Goal: Transaction & Acquisition: Purchase product/service

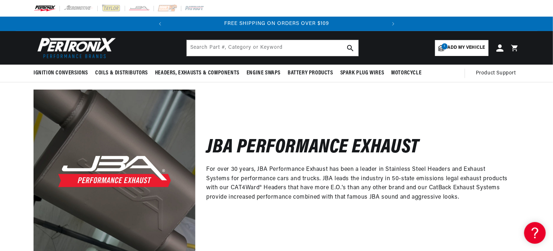
click at [460, 46] on span "Add my vehicle" at bounding box center [467, 47] width 38 height 7
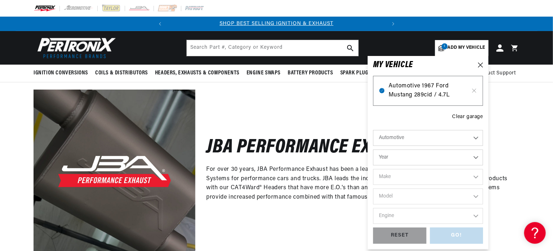
click at [418, 85] on span "Automotive 1967 Ford Mustang 289cid / 4.7L" at bounding box center [428, 91] width 79 height 18
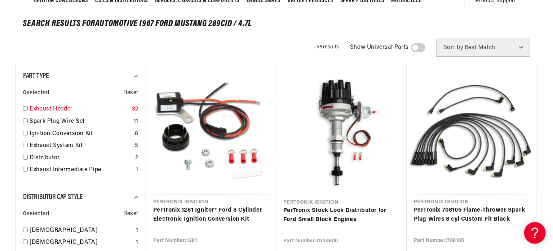
click at [25, 110] on input "checkbox" at bounding box center [25, 108] width 5 height 5
checkbox input "true"
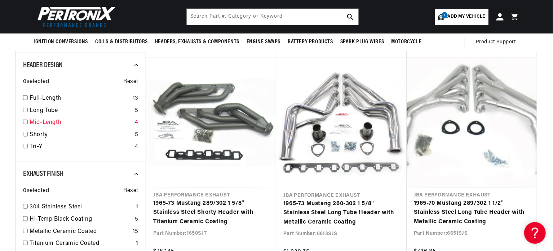
click at [25, 121] on input "checkbox" at bounding box center [25, 121] width 5 height 5
checkbox input "true"
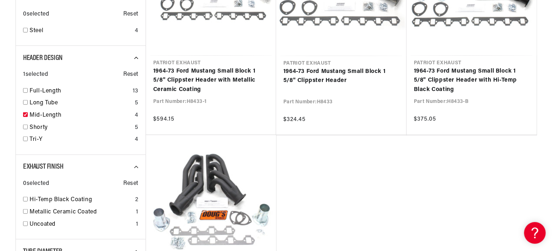
scroll to position [216, 0]
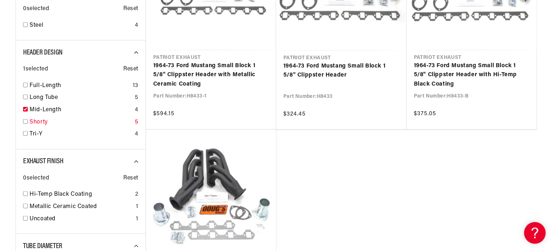
click at [25, 119] on input "checkbox" at bounding box center [25, 121] width 5 height 5
checkbox input "true"
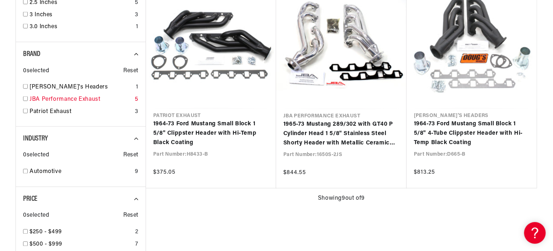
click at [27, 97] on input "checkbox" at bounding box center [25, 98] width 5 height 5
checkbox input "true"
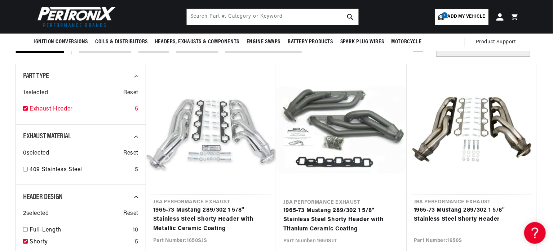
click at [27, 107] on input "checkbox" at bounding box center [25, 108] width 5 height 5
checkbox input "false"
click at [128, 94] on span "Reset" at bounding box center [130, 92] width 15 height 9
click at [128, 92] on span "Reset" at bounding box center [130, 92] width 15 height 9
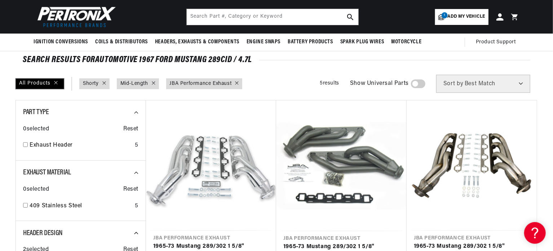
scroll to position [0, 0]
click at [154, 82] on icon at bounding box center [153, 82] width 3 height 3
click at [103, 82] on icon at bounding box center [104, 83] width 4 height 4
checkbox input "false"
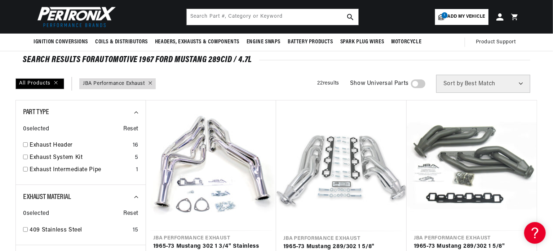
scroll to position [0, 219]
click at [152, 83] on icon at bounding box center [151, 83] width 4 height 4
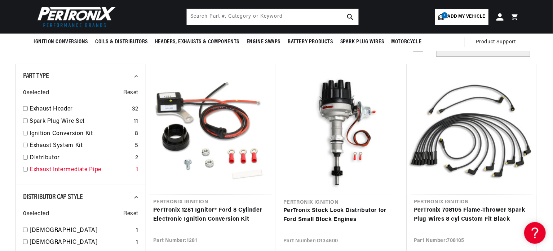
click at [24, 169] on input "checkbox" at bounding box center [25, 169] width 5 height 5
checkbox input "true"
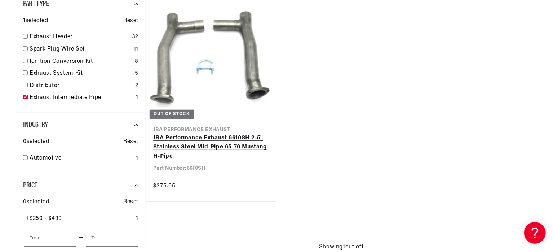
scroll to position [0, 219]
click at [235, 144] on link "JBA Performance Exhaust 6610SH 2.5" Stainless Steel Mid-Pipe 65-70 Mustang H-Pi…" at bounding box center [211, 147] width 116 height 28
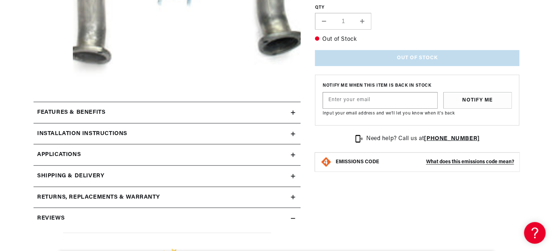
scroll to position [0, 219]
click at [179, 109] on div "Features & Benefits" at bounding box center [163, 112] width 258 height 9
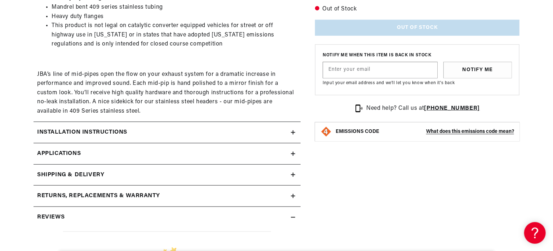
scroll to position [433, 0]
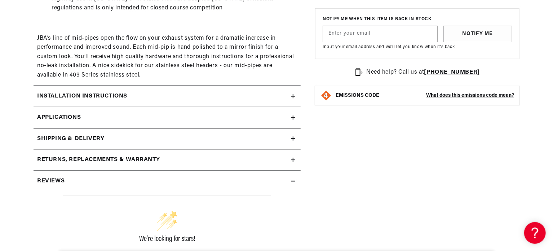
click at [46, 94] on h2 "Installation instructions" at bounding box center [82, 96] width 90 height 9
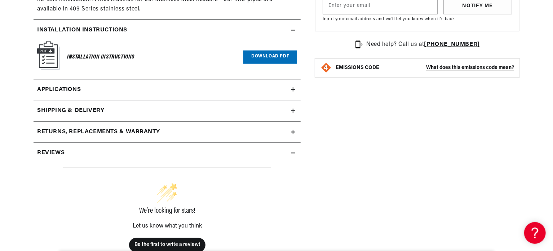
scroll to position [505, 0]
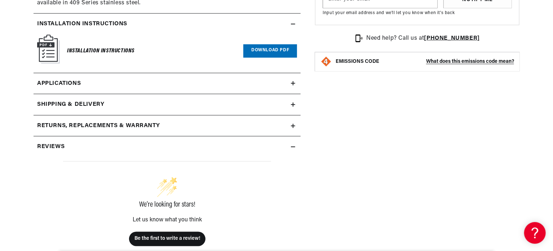
click at [45, 83] on span "Applications" at bounding box center [59, 83] width 44 height 9
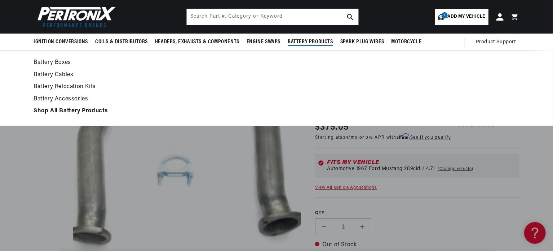
scroll to position [36, 0]
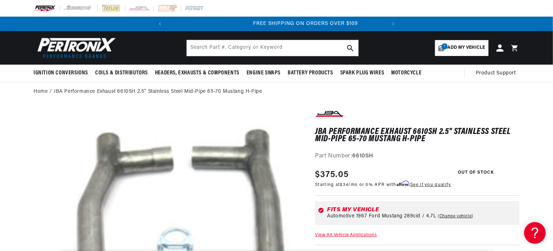
scroll to position [0, 219]
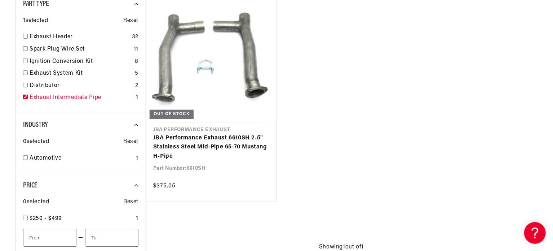
click at [26, 94] on div "Exhaust Intermediate Pipe 1" at bounding box center [80, 99] width 115 height 12
checkbox input "false"
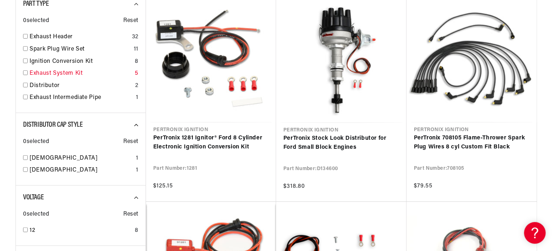
click at [25, 72] on input "checkbox" at bounding box center [25, 72] width 5 height 5
checkbox input "true"
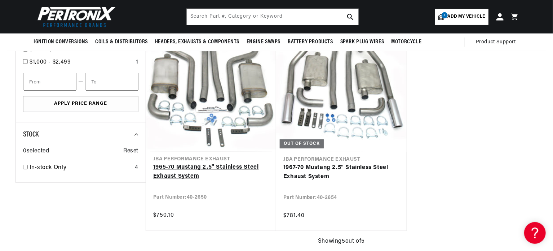
click at [195, 164] on link "1965-70 Mustang 2.5" Stainless Steel Exhaust System" at bounding box center [211, 172] width 116 height 18
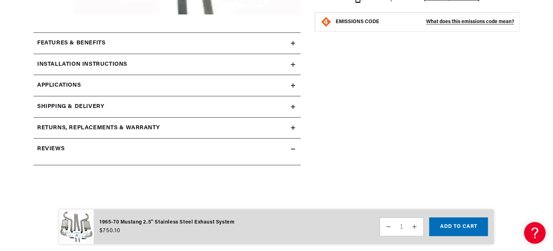
scroll to position [325, 0]
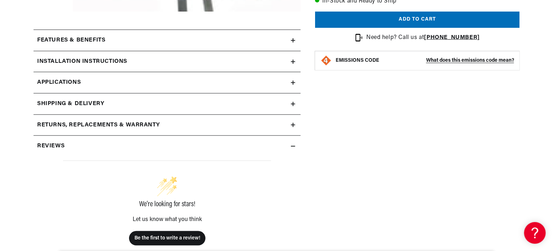
click at [63, 58] on h2 "Installation instructions" at bounding box center [82, 61] width 90 height 9
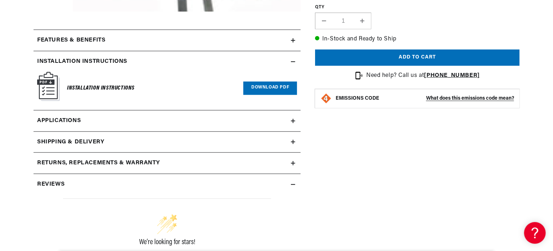
scroll to position [0, 219]
click at [64, 121] on span "Applications" at bounding box center [59, 120] width 44 height 9
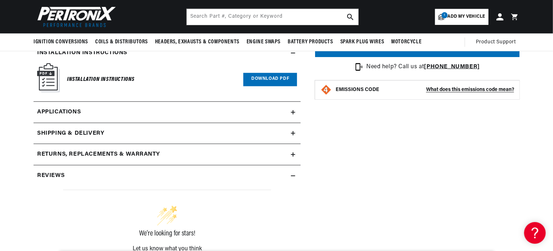
scroll to position [325, 0]
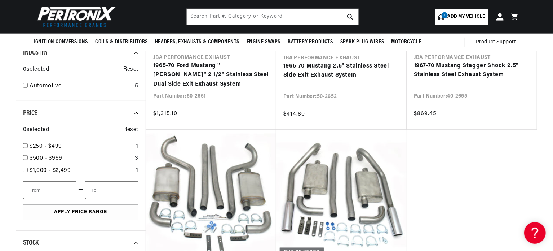
checkbox input "false"
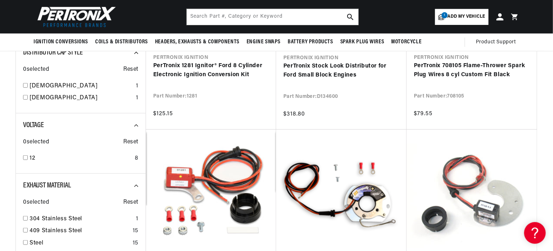
scroll to position [144, 0]
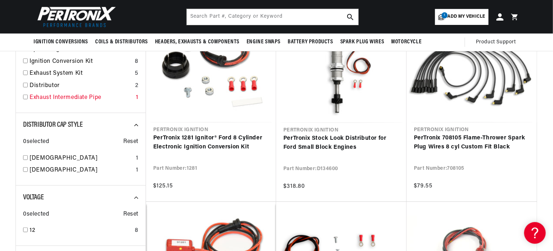
click at [27, 96] on input "checkbox" at bounding box center [25, 97] width 5 height 5
checkbox input "true"
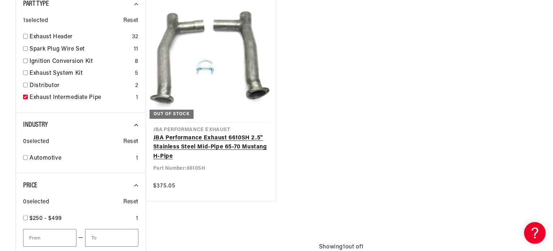
click at [209, 139] on link "JBA Performance Exhaust 6610SH 2.5" Stainless Steel Mid-Pipe 65-70 Mustang H-Pi…" at bounding box center [211, 147] width 116 height 28
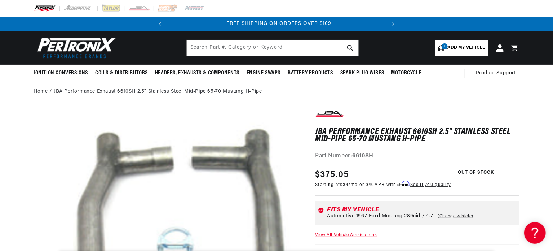
scroll to position [0, 219]
